Goal: Use online tool/utility: Utilize a website feature to perform a specific function

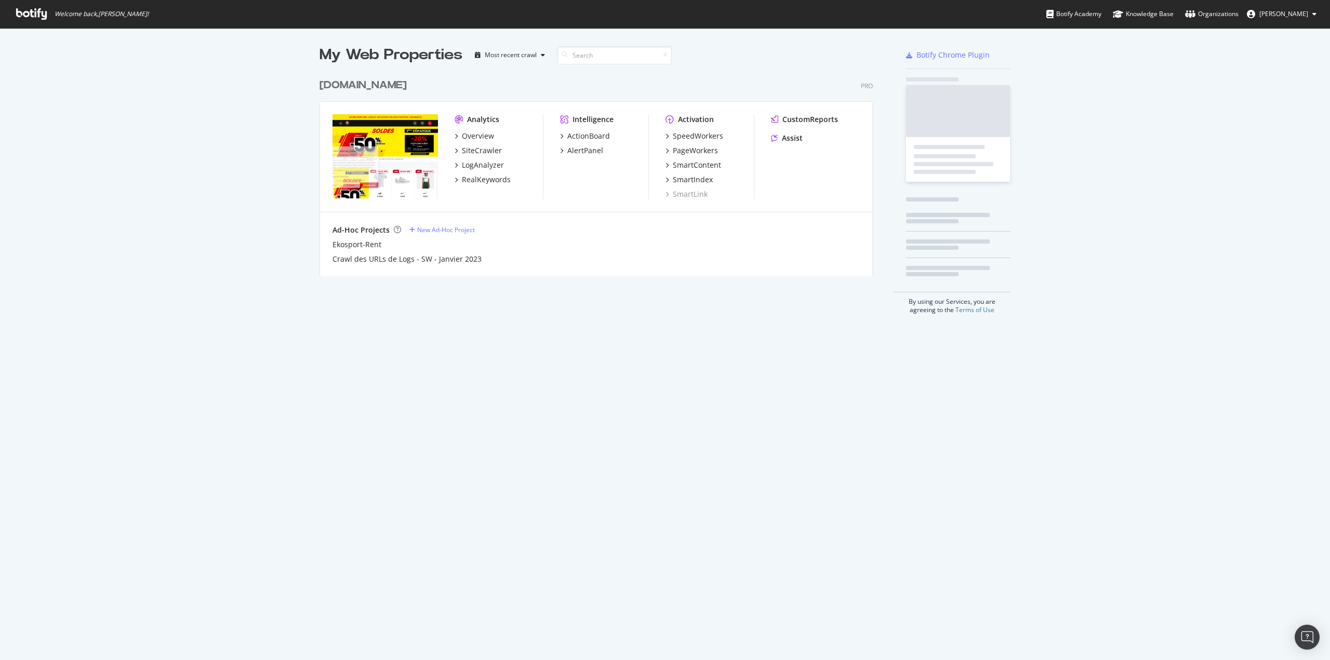
scroll to position [203, 553]
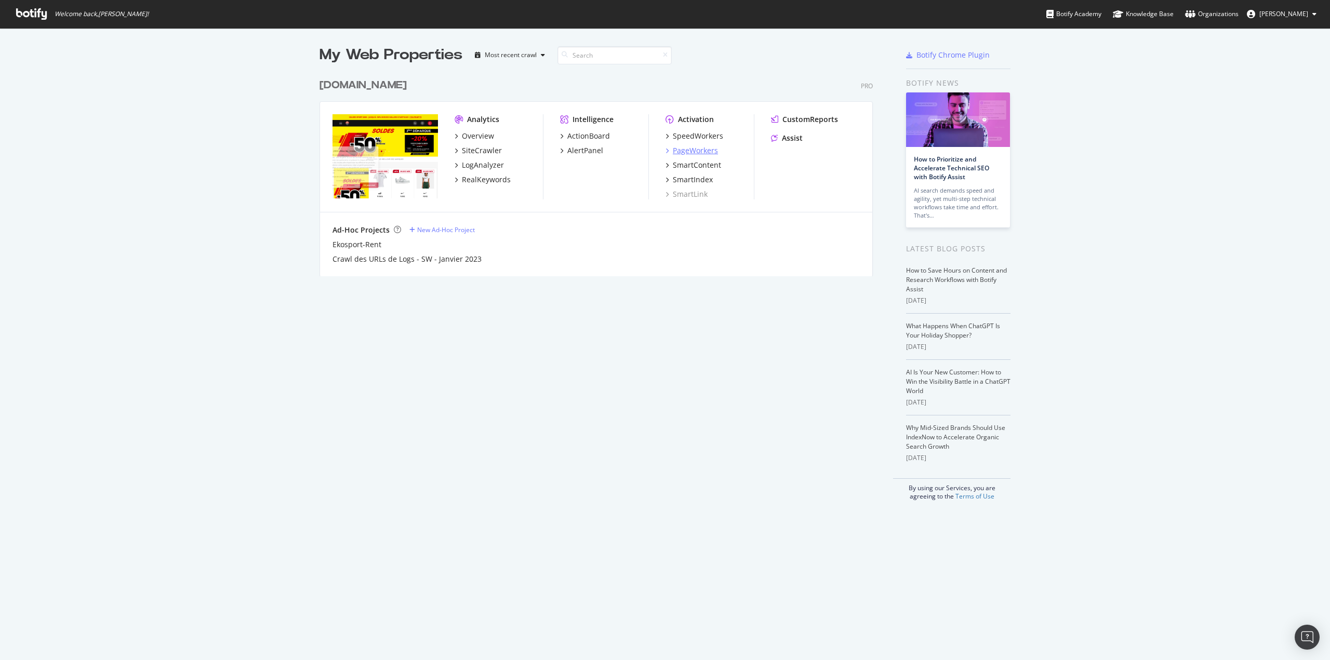
click at [686, 151] on div "PageWorkers" at bounding box center [695, 150] width 45 height 10
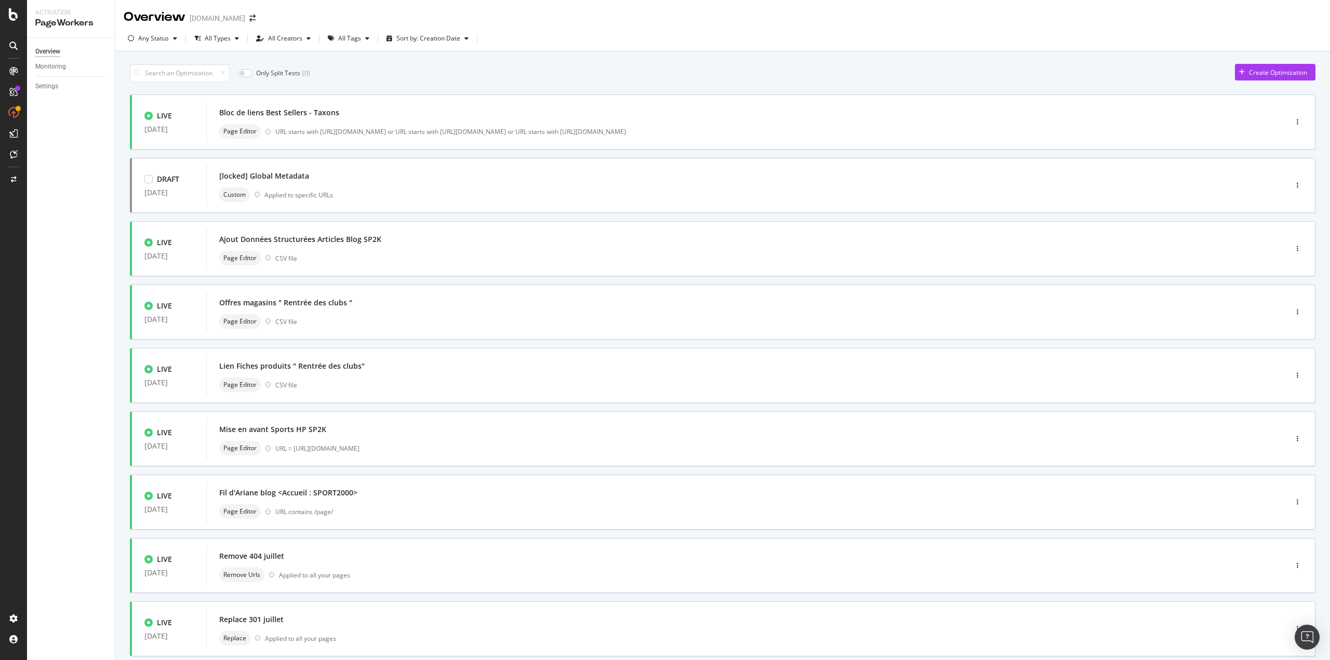
scroll to position [126, 0]
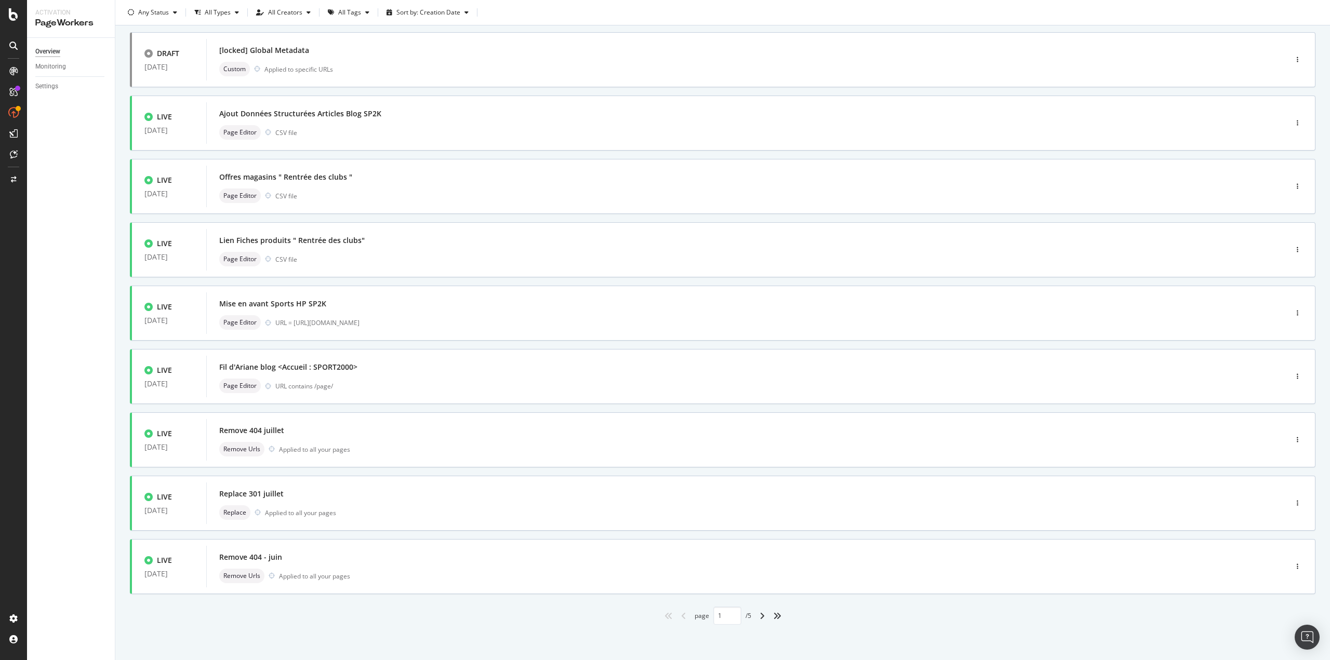
click at [762, 614] on div "angle-right" at bounding box center [762, 616] width 14 height 17
click at [760, 618] on icon "angle-right" at bounding box center [762, 616] width 5 height 8
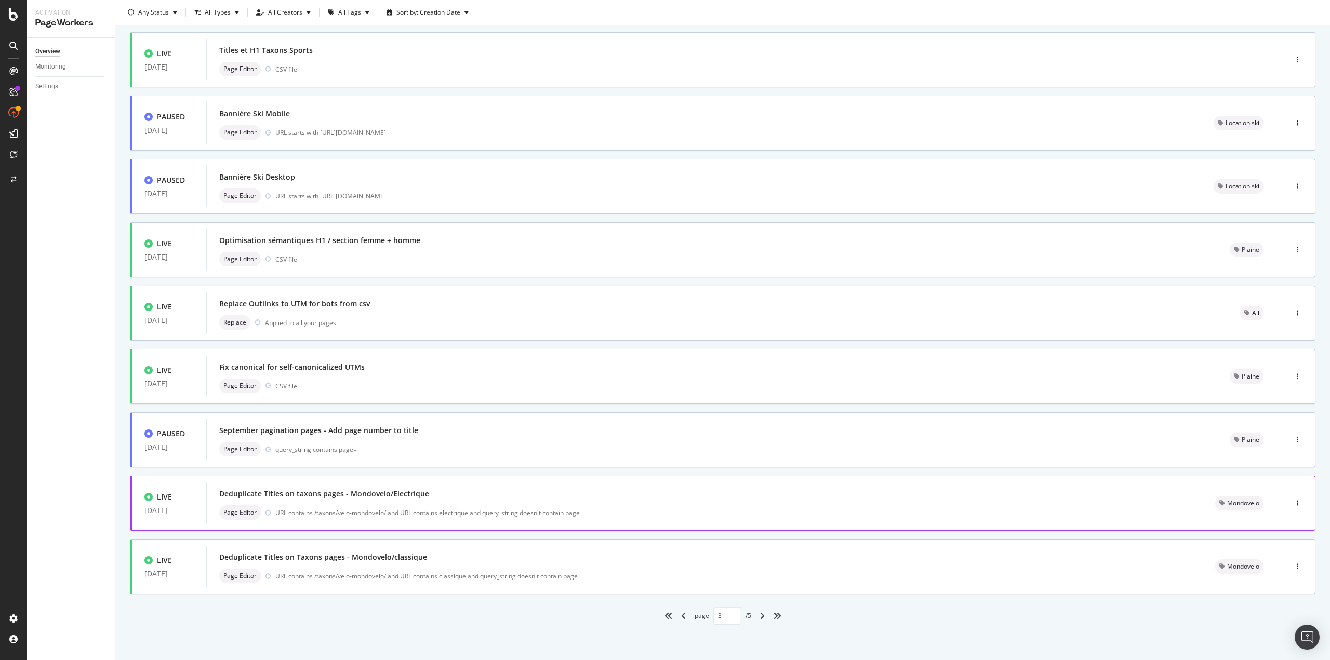
scroll to position [0, 0]
click at [760, 612] on icon "angle-right" at bounding box center [762, 616] width 5 height 8
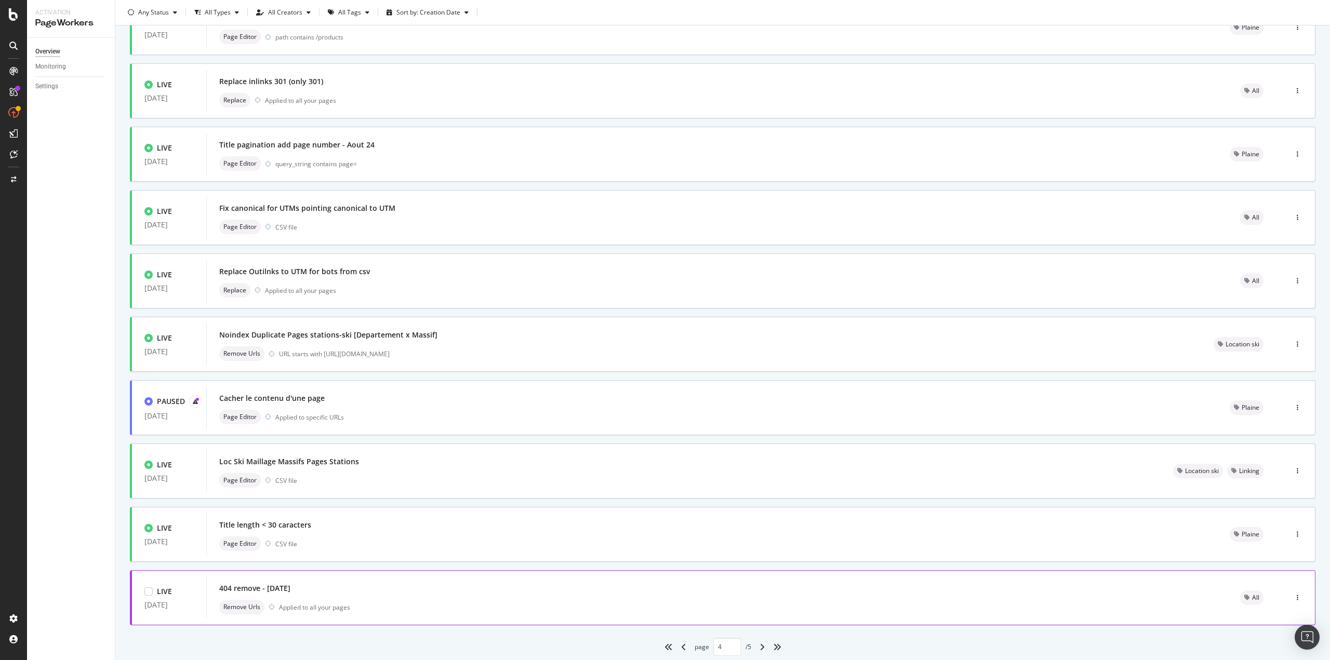
scroll to position [126, 0]
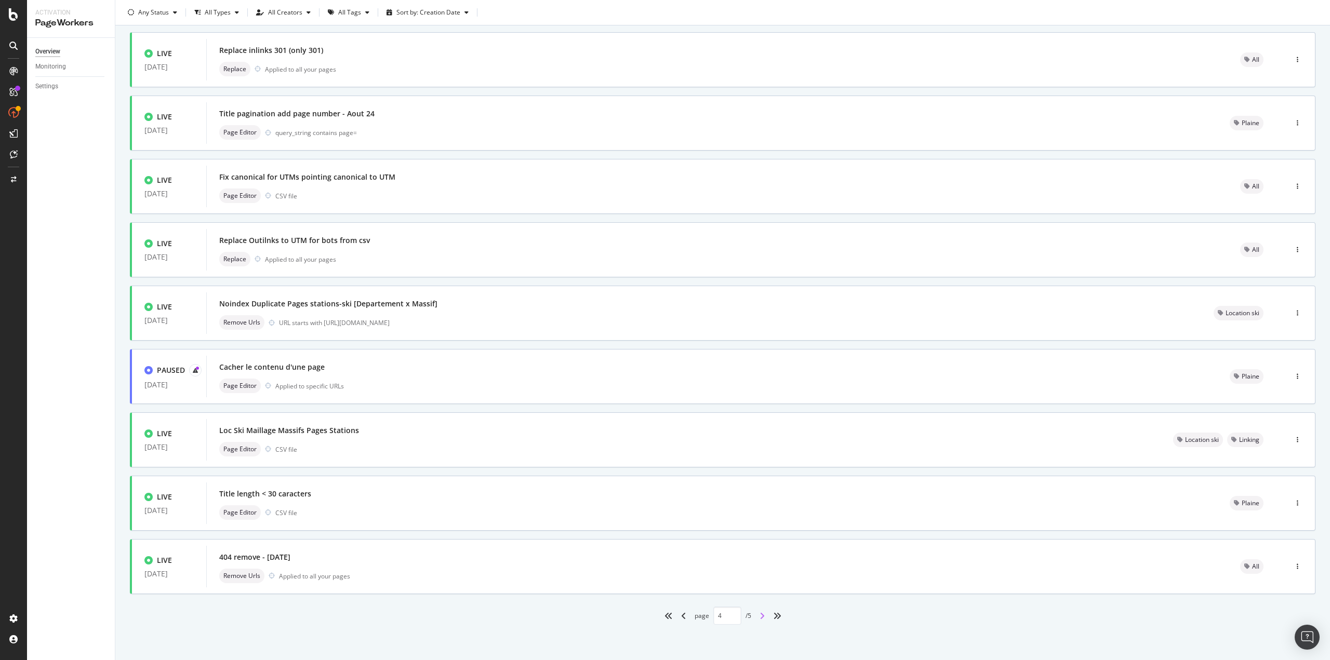
click at [761, 617] on icon "angle-right" at bounding box center [762, 616] width 5 height 8
type input "5"
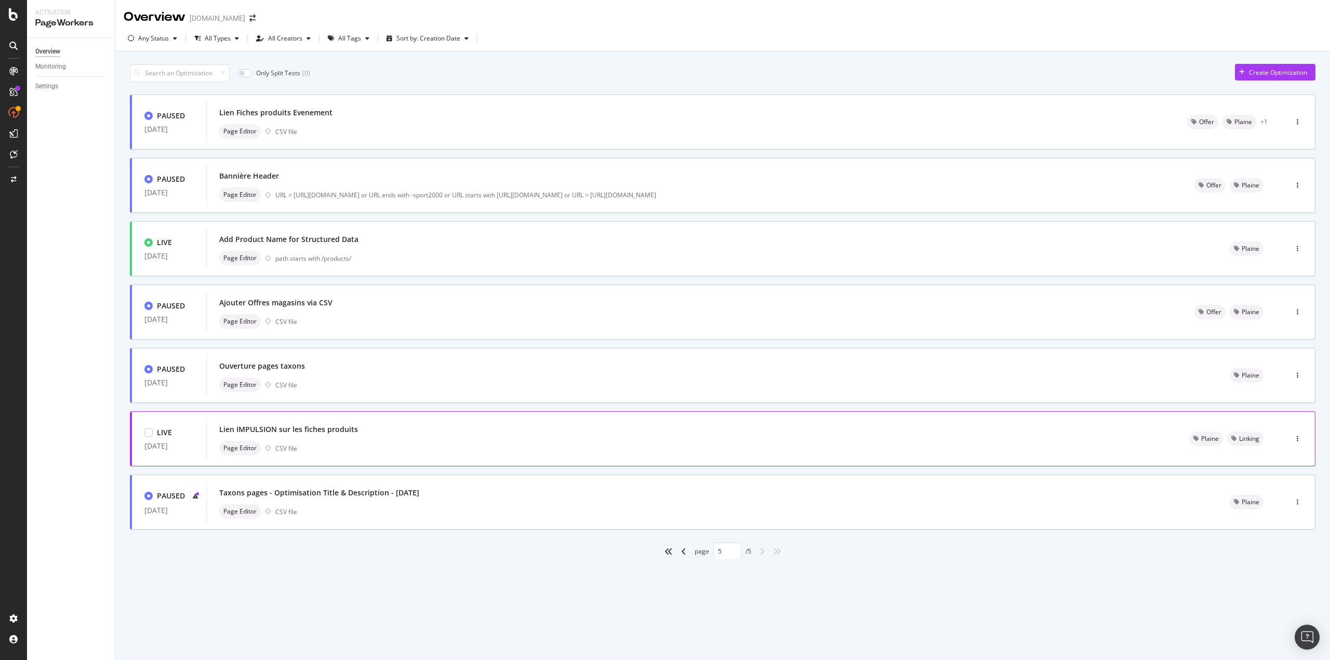
click at [334, 434] on div "Lien IMPULSION sur les fiches produits" at bounding box center [288, 429] width 139 height 10
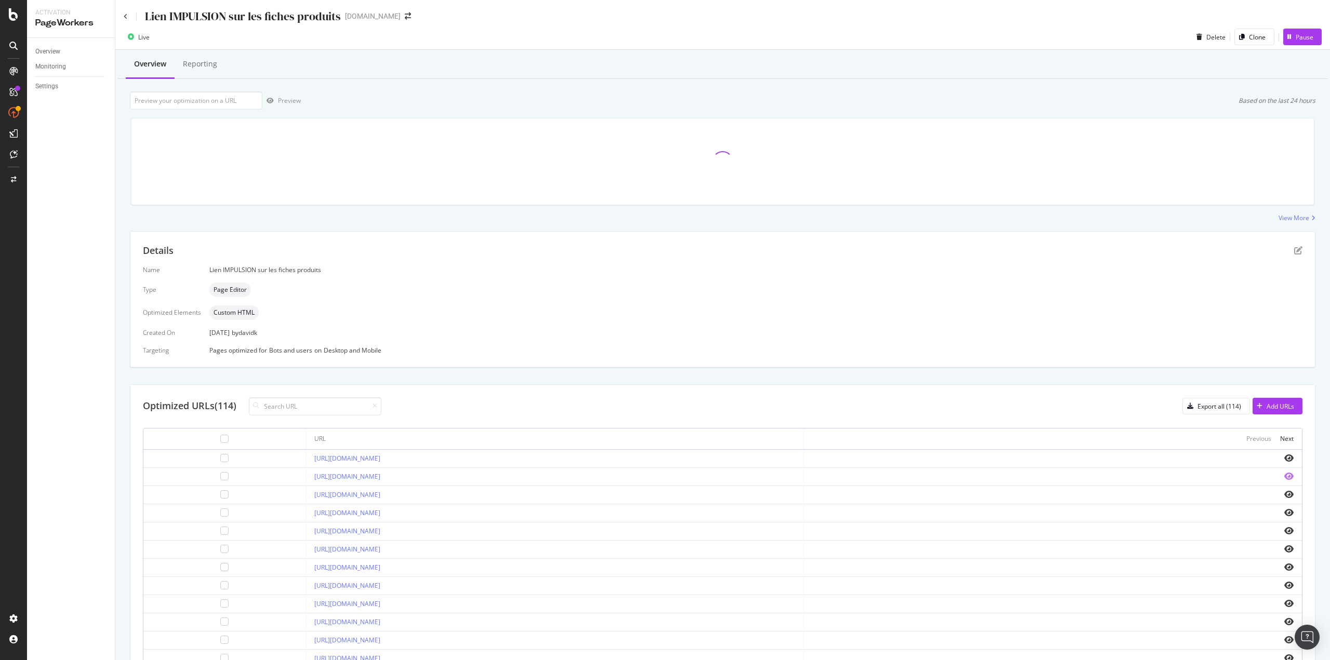
click at [1284, 475] on icon "eye" at bounding box center [1288, 476] width 9 height 8
click at [124, 19] on icon at bounding box center [126, 17] width 4 height 6
